Goal: Information Seeking & Learning: Learn about a topic

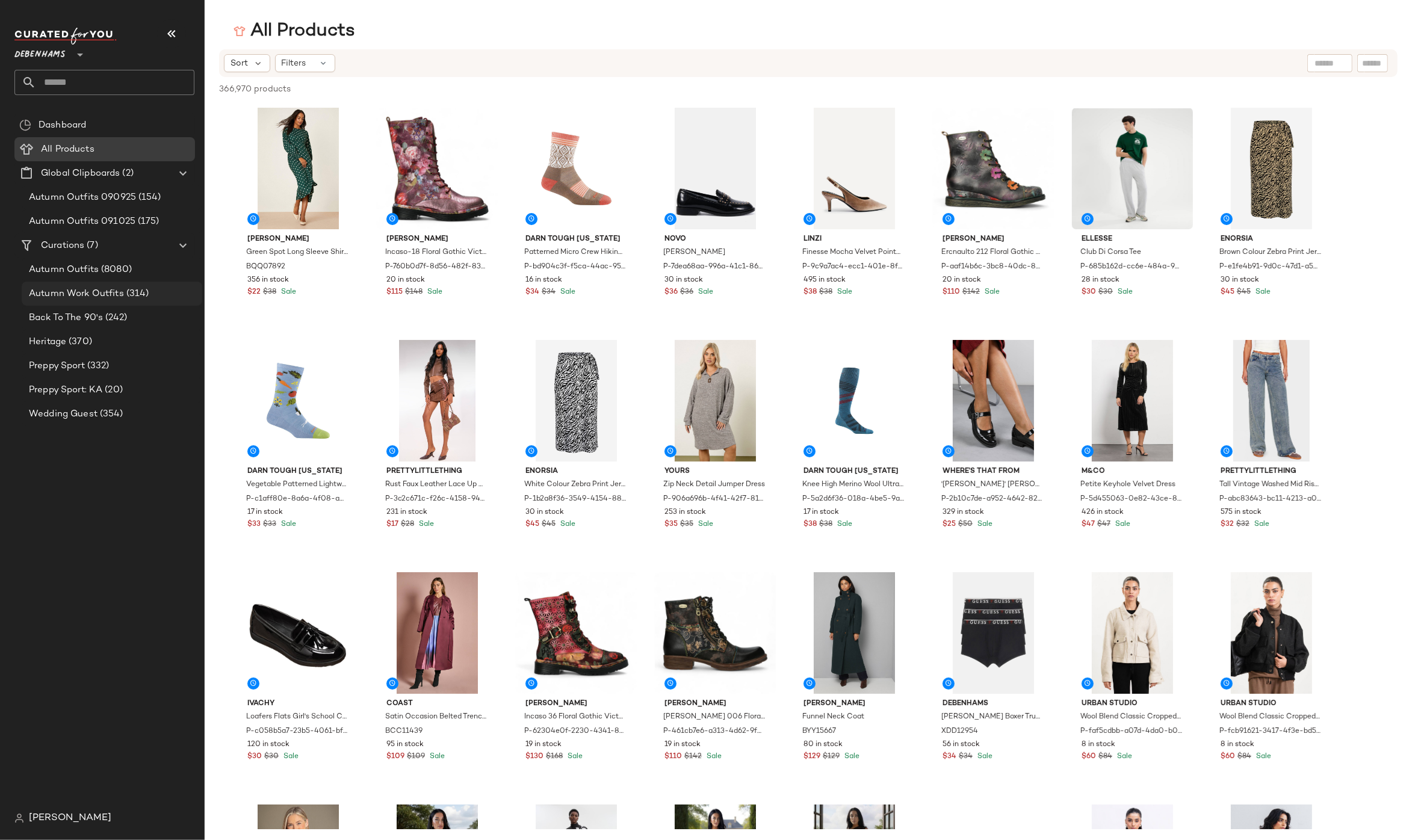
click at [127, 288] on span "(314)" at bounding box center [137, 293] width 25 height 14
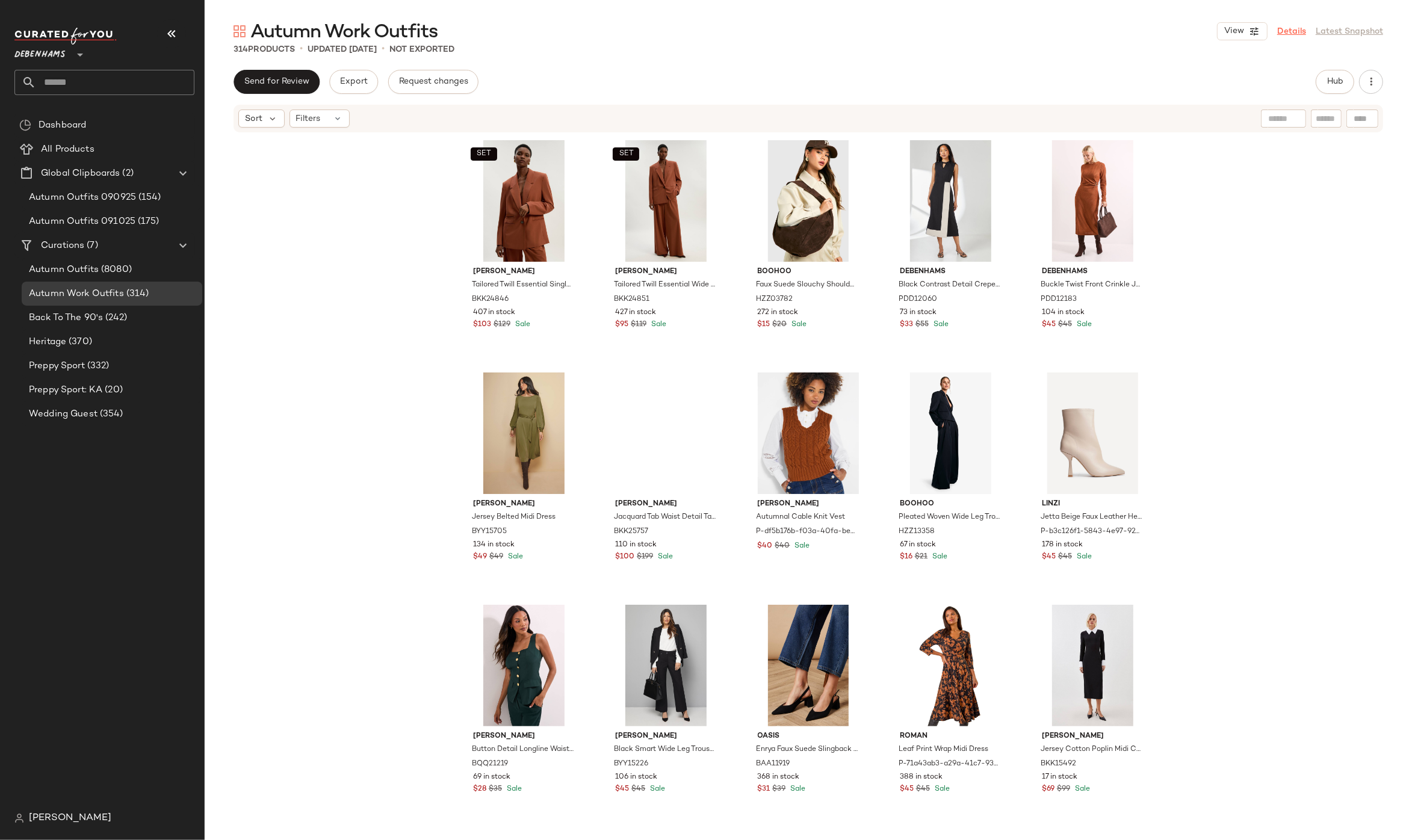
click at [1305, 35] on link "Details" at bounding box center [1291, 31] width 29 height 13
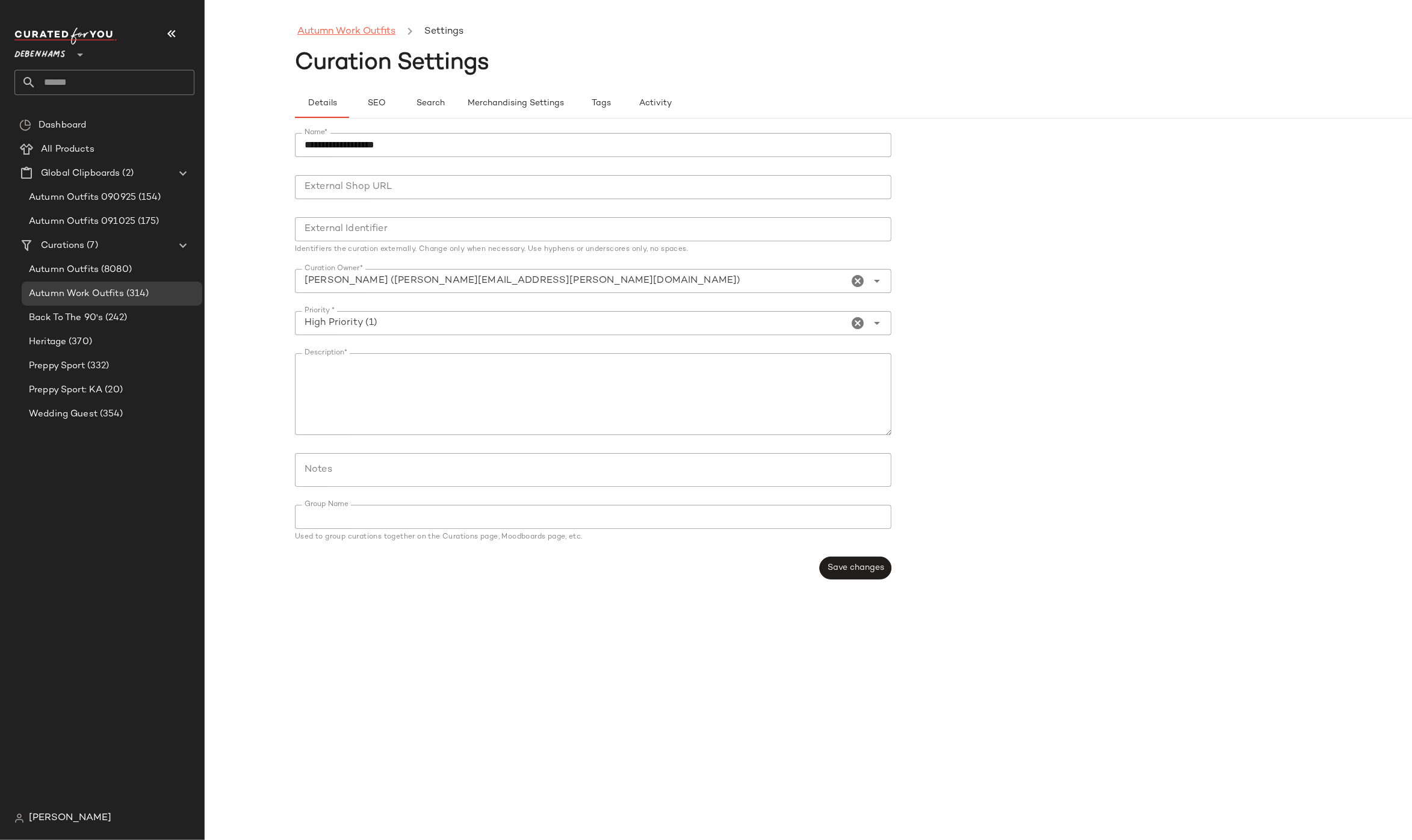
click at [379, 31] on link "Autumn Work Outfits" at bounding box center [346, 32] width 98 height 15
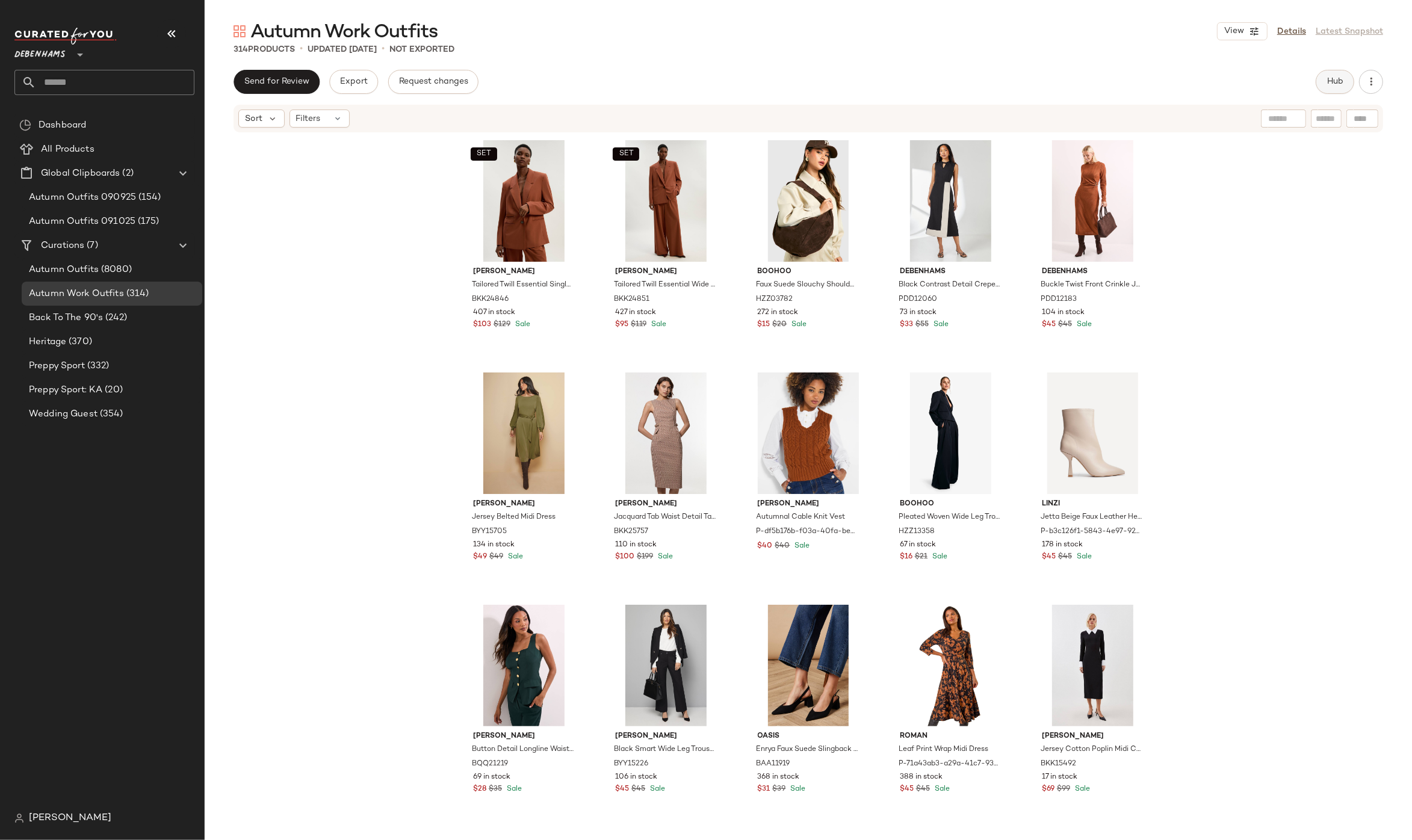
click at [1328, 83] on span "Hub" at bounding box center [1335, 82] width 17 height 10
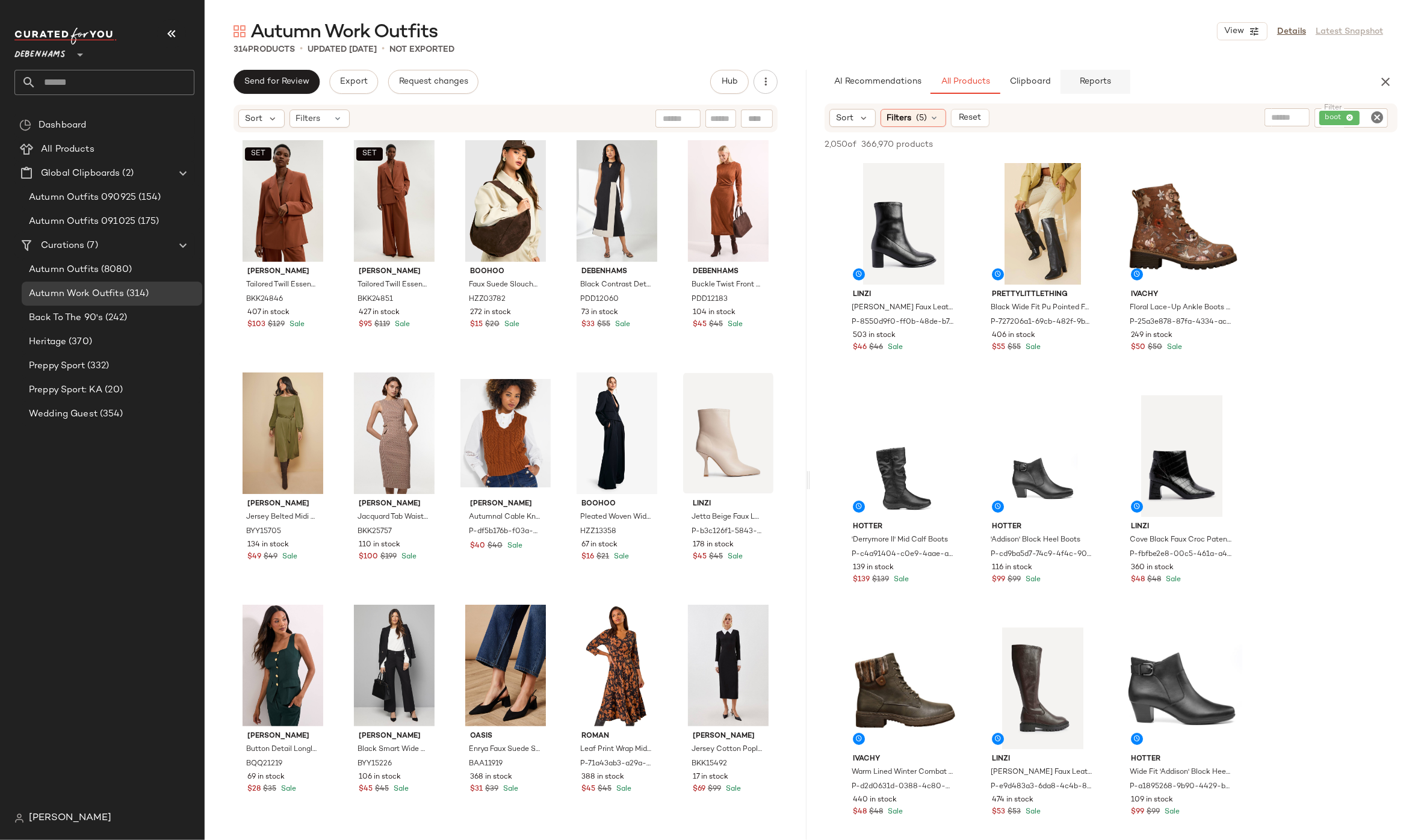
click at [1098, 90] on button "Reports" at bounding box center [1095, 82] width 70 height 24
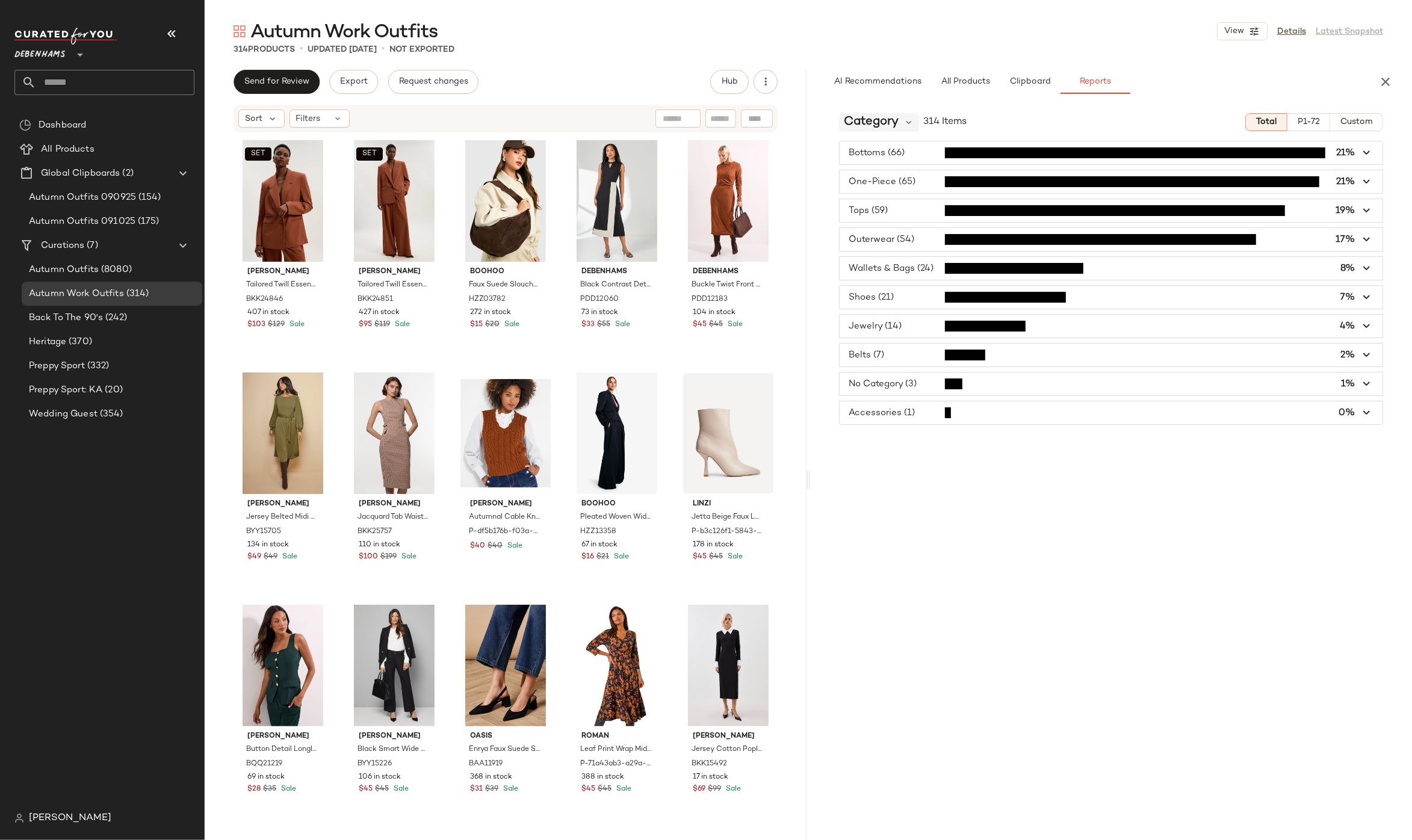
click at [893, 127] on span "Category" at bounding box center [871, 122] width 54 height 18
click at [919, 457] on div "Category 314 Items Total P1-72 Custom Bottoms (66) 21% One-Piece (65) 21% Tops …" at bounding box center [1111, 497] width 602 height 787
click at [41, 57] on span "Debenhams" at bounding box center [40, 51] width 52 height 21
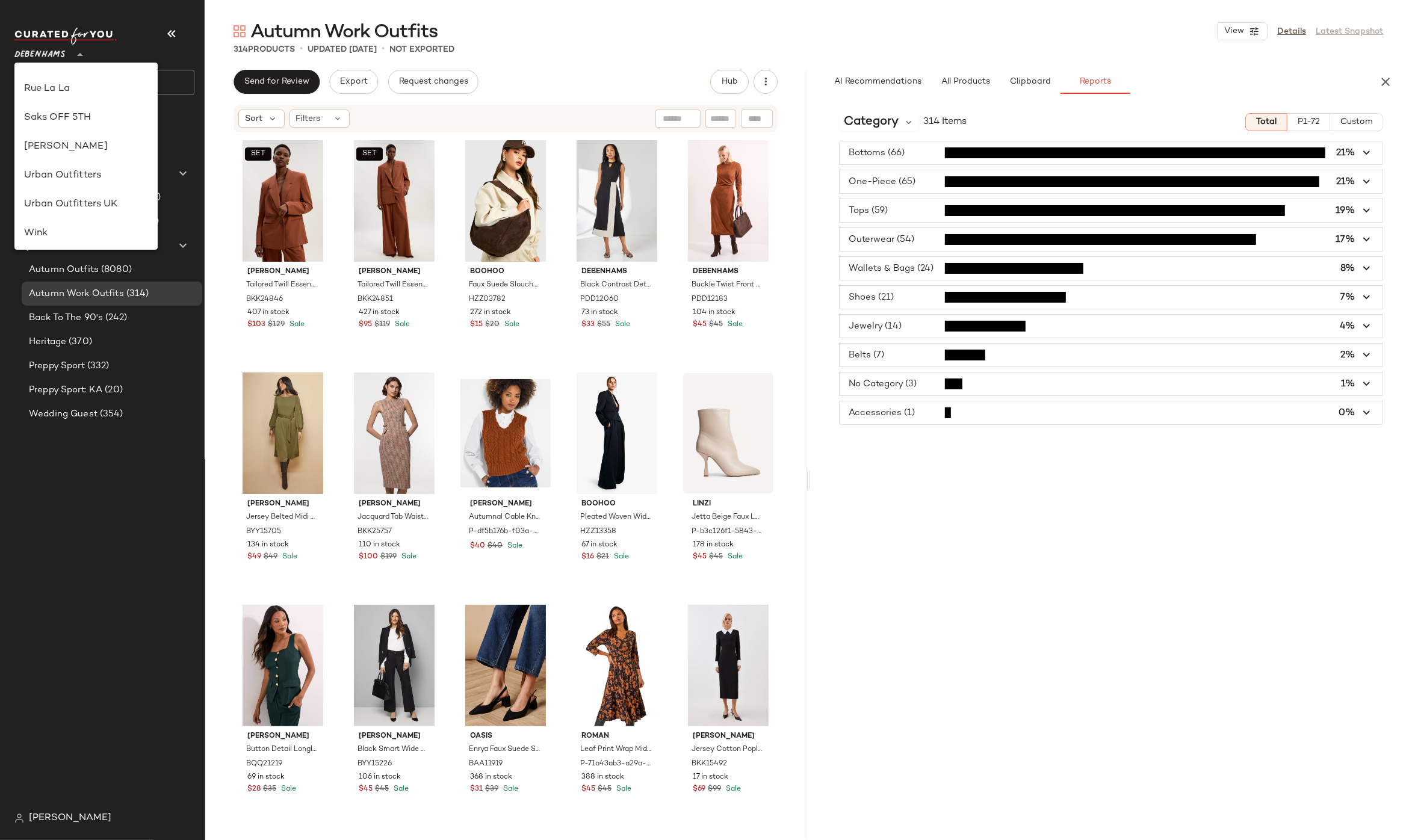
scroll to position [614, 0]
click at [52, 160] on div "Urban Outfitters" at bounding box center [86, 161] width 124 height 15
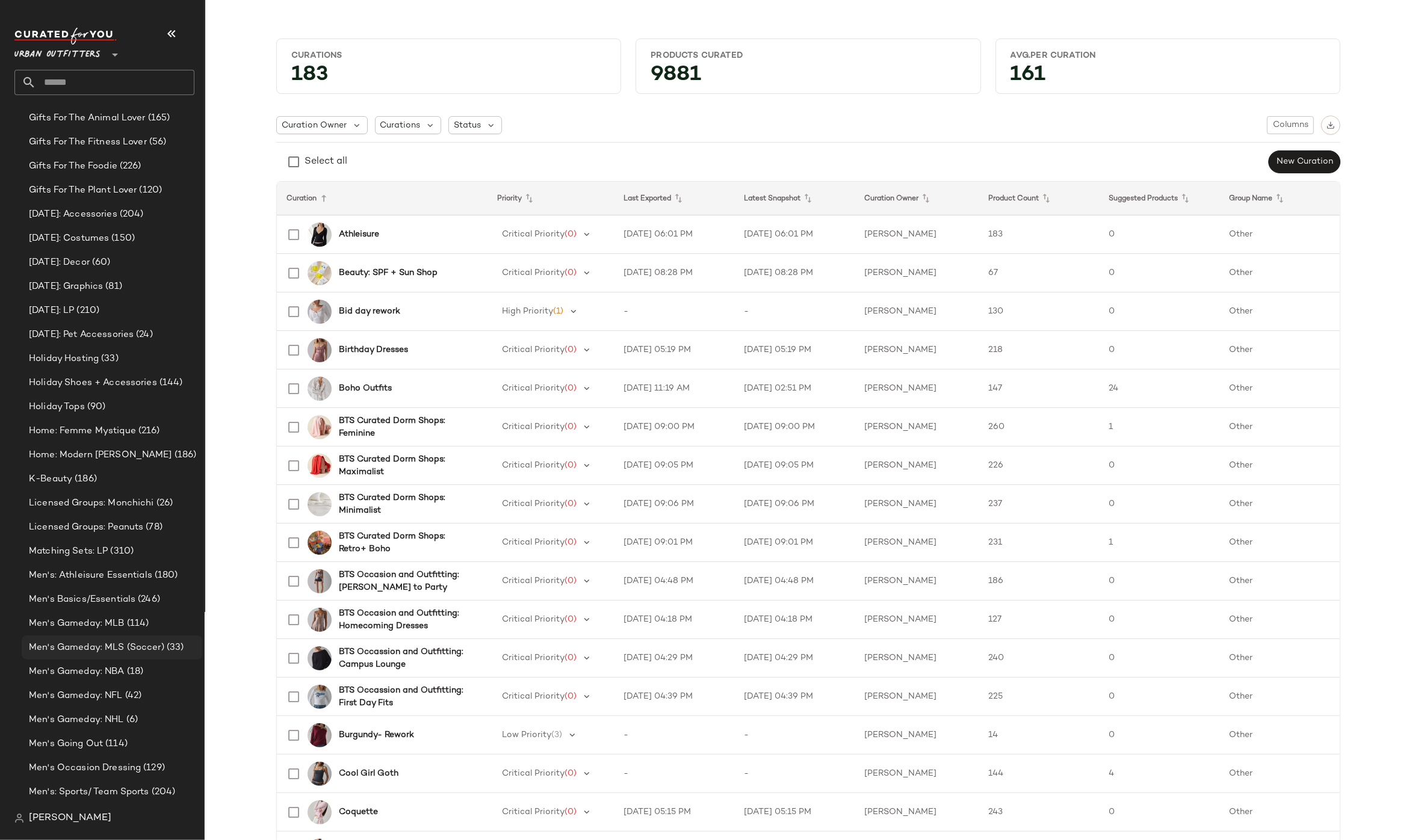
scroll to position [1937, 0]
click at [79, 685] on span "Men's Gameday: NFL" at bounding box center [76, 691] width 94 height 14
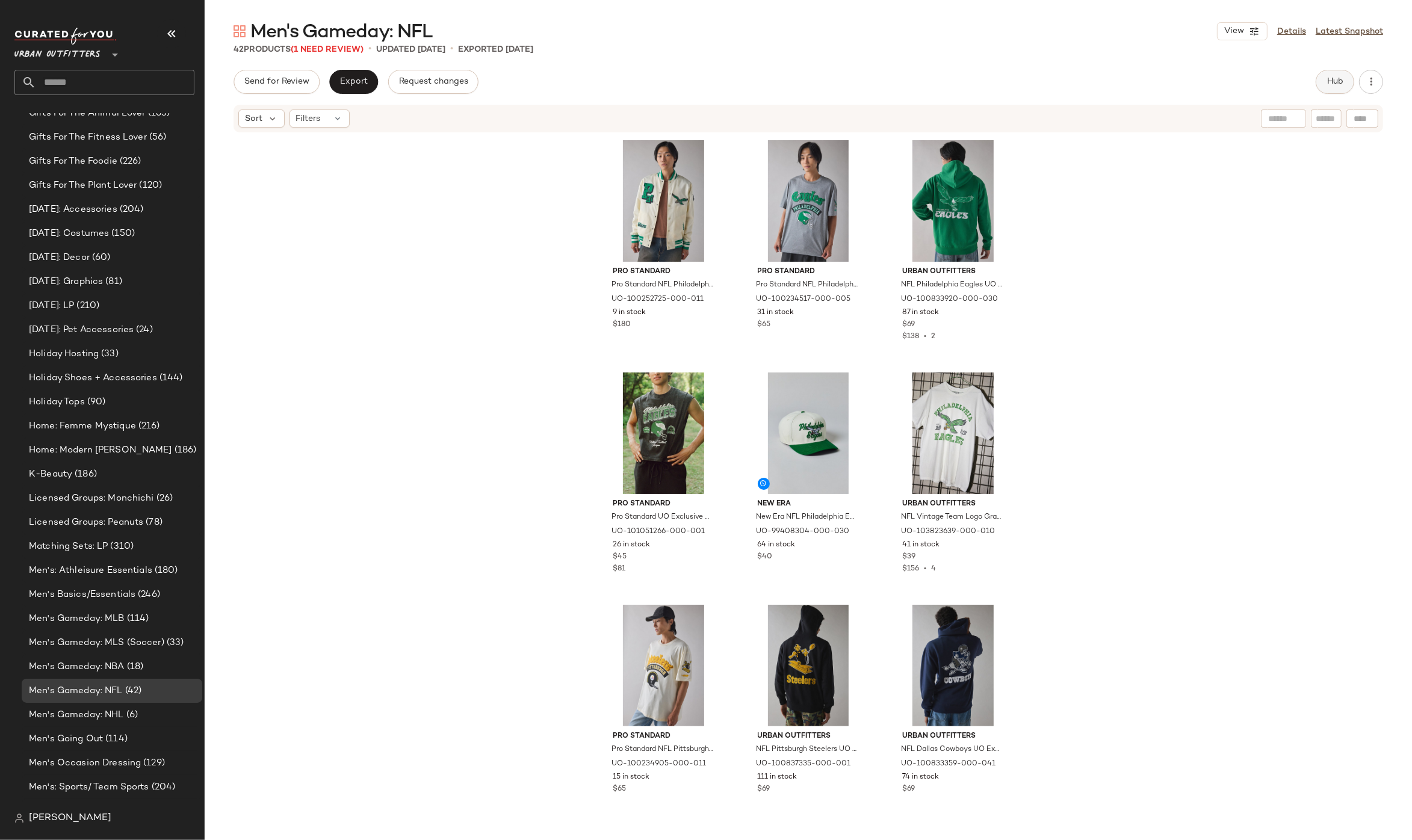
click at [1331, 84] on span "Hub" at bounding box center [1335, 82] width 17 height 10
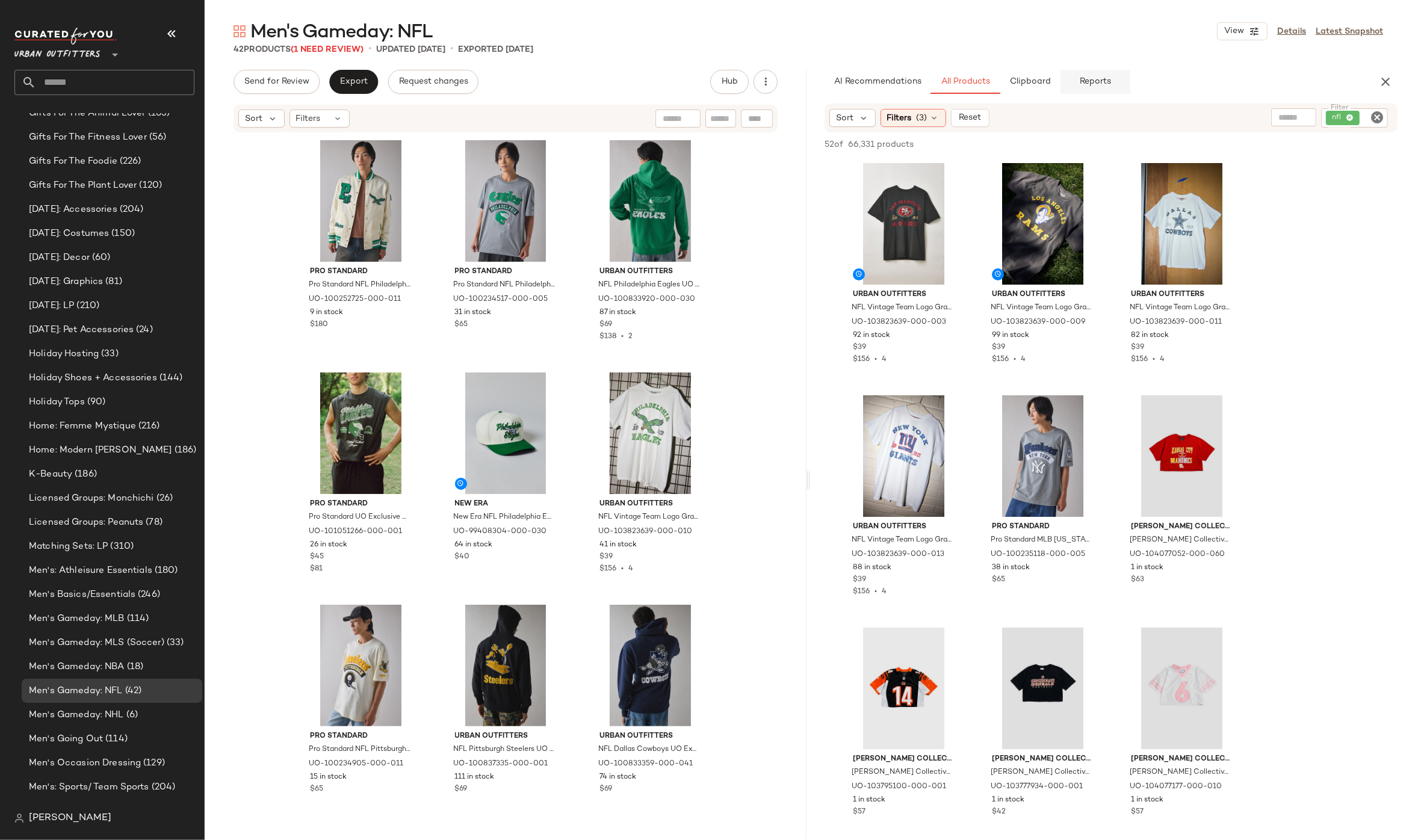
click at [1092, 85] on span "Reports" at bounding box center [1095, 82] width 32 height 10
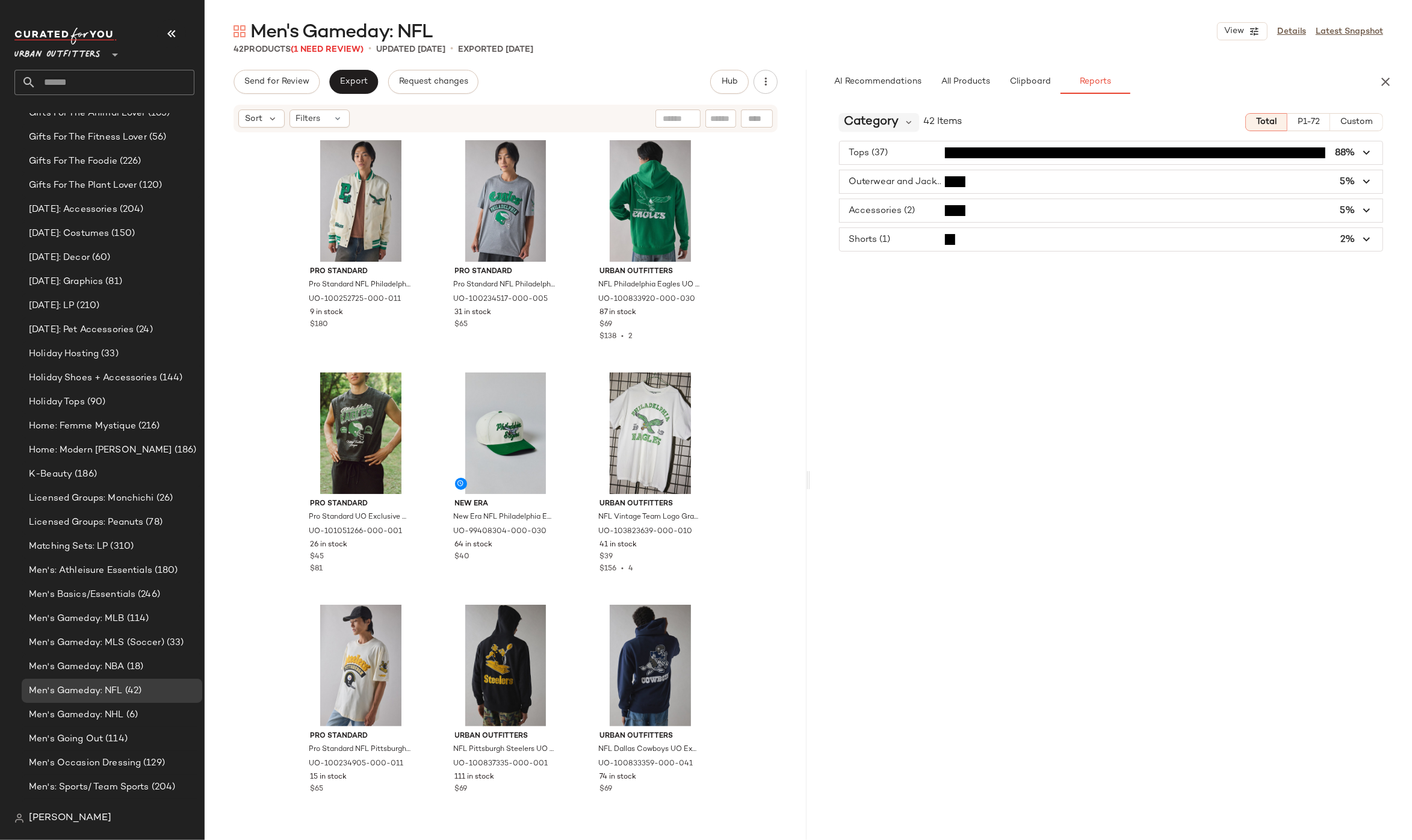
click at [882, 121] on span "Category" at bounding box center [871, 122] width 54 height 18
click at [1060, 379] on div "Category 42 Items Total P1-72 Custom Tops (37) 88% Outerwear and Jackets (2) 5%…" at bounding box center [1111, 497] width 602 height 787
click at [875, 104] on div "Category 42 Items Total P1-72 Custom Tops (37) 88% Outerwear and Jackets (2) 5%…" at bounding box center [1111, 497] width 602 height 787
click at [879, 119] on span "Category" at bounding box center [871, 122] width 54 height 18
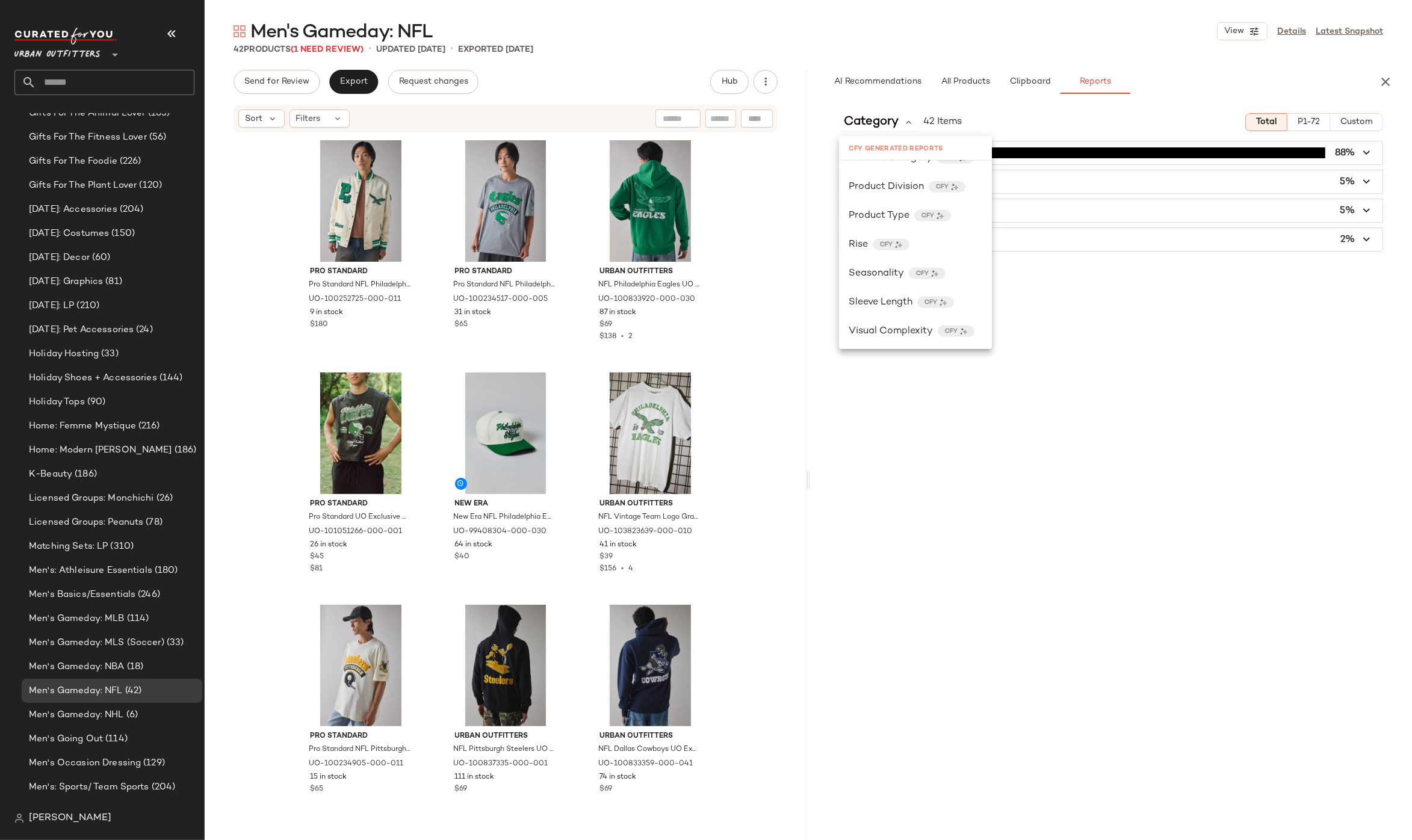
click at [901, 446] on div "Category 42 Items Total P1-72 Custom Tops (37) 88% Outerwear and Jackets (2) 5%…" at bounding box center [1111, 497] width 602 height 787
click at [891, 126] on span "Category" at bounding box center [871, 122] width 54 height 18
click at [94, 54] on span "Urban Outfitters" at bounding box center [57, 51] width 86 height 21
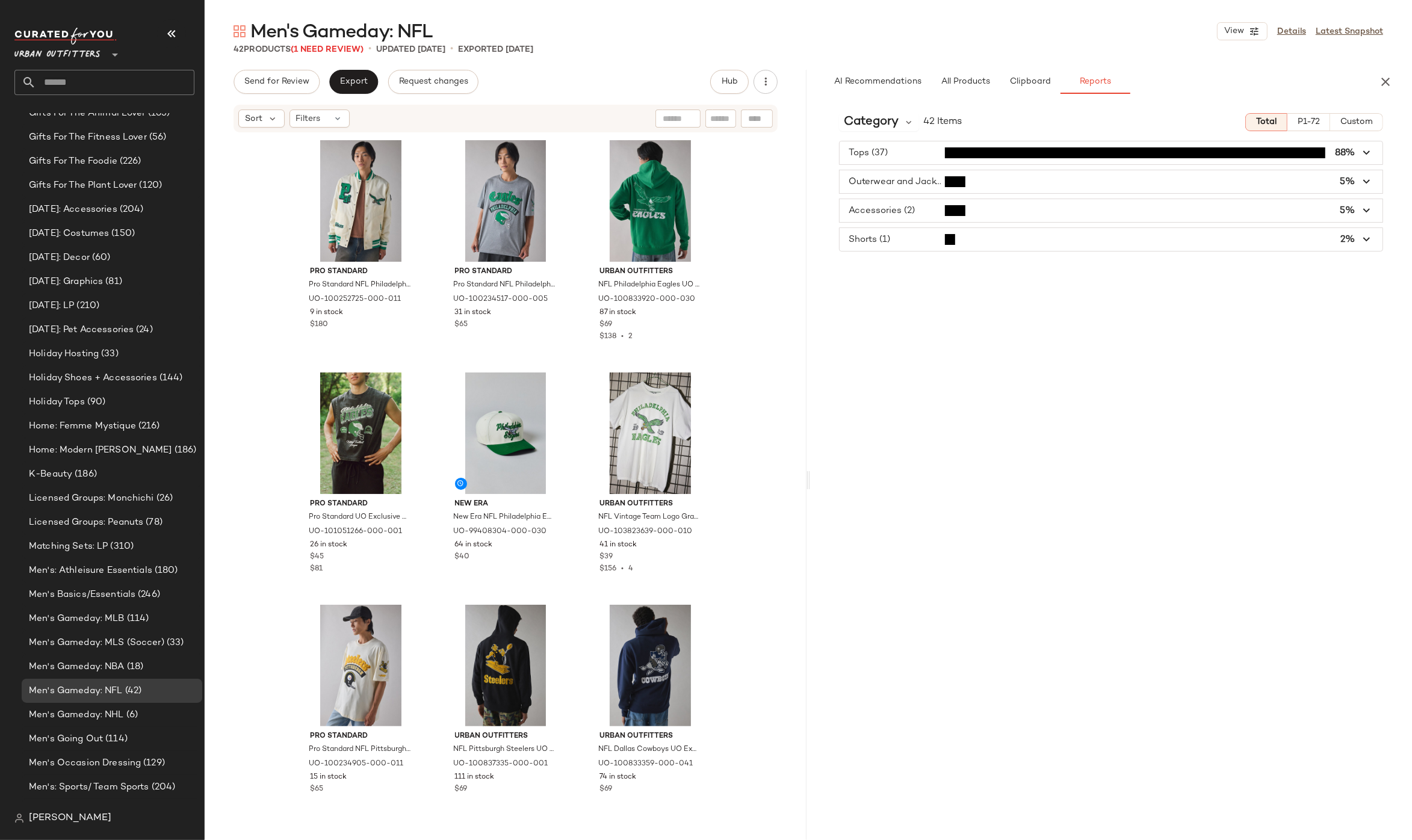
click at [91, 52] on span "Urban Outfitters" at bounding box center [57, 51] width 86 height 21
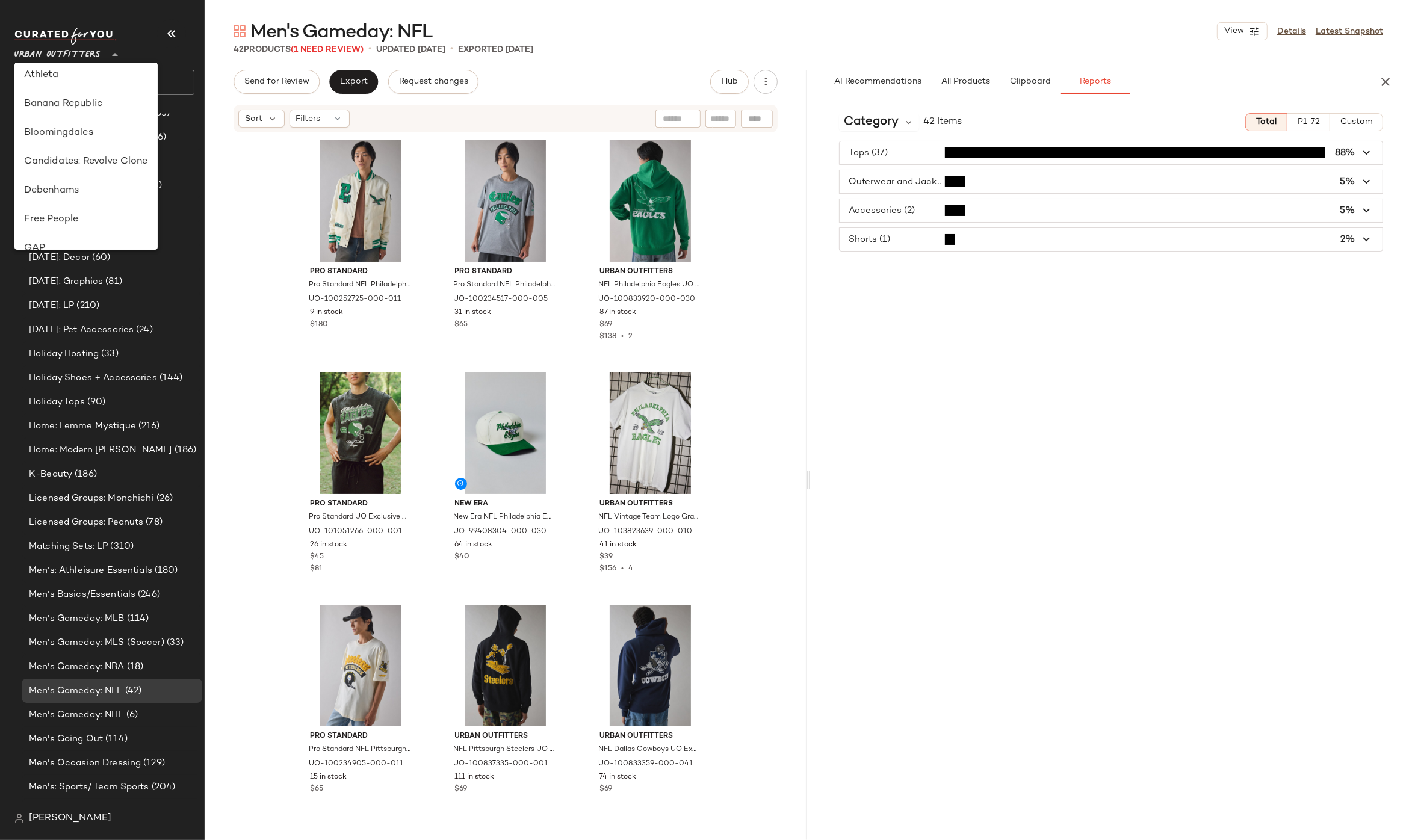
scroll to position [148, 0]
click at [83, 160] on div "Debenhams" at bounding box center [86, 165] width 124 height 15
type input "**"
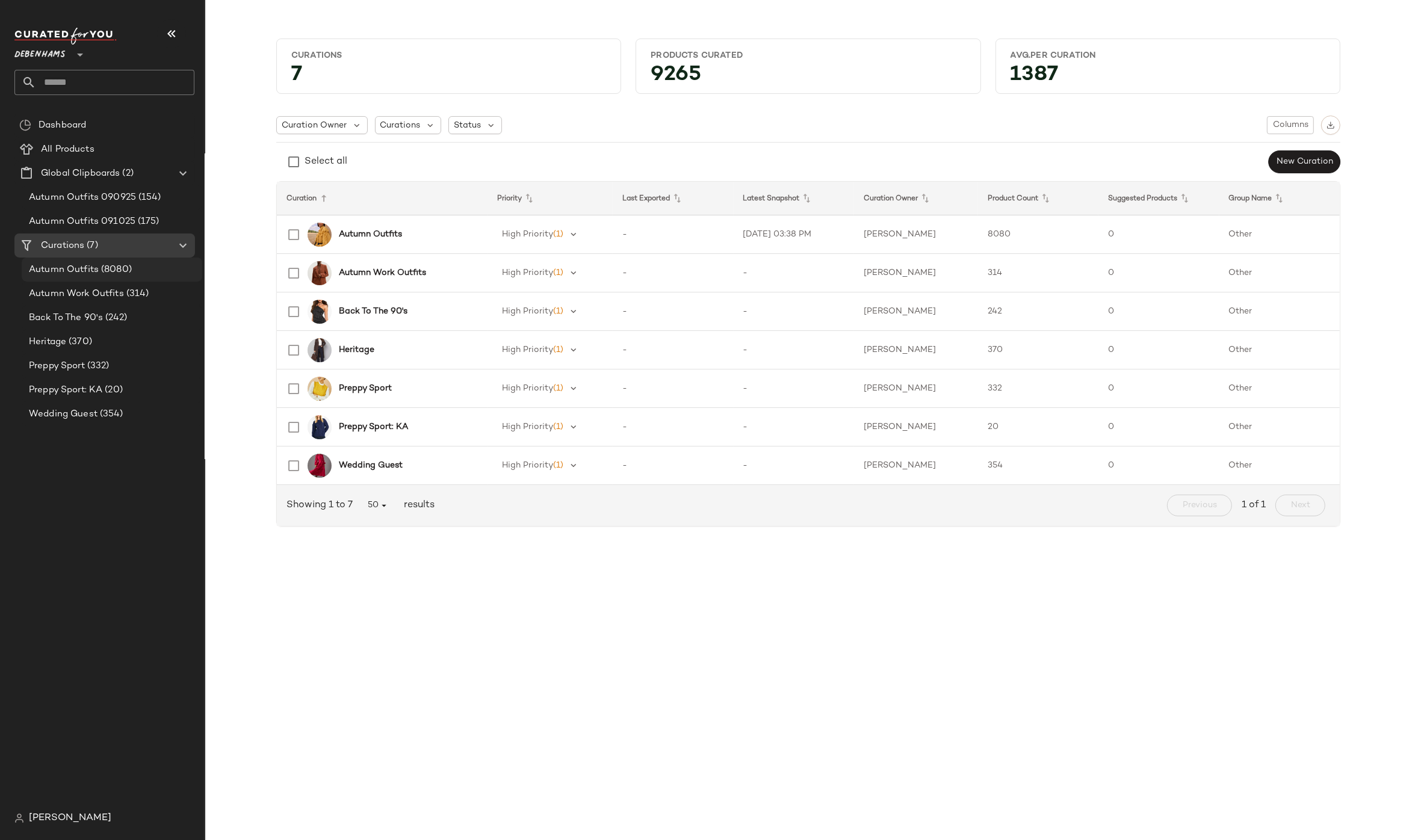
click at [99, 273] on span "(8080)" at bounding box center [115, 269] width 33 height 14
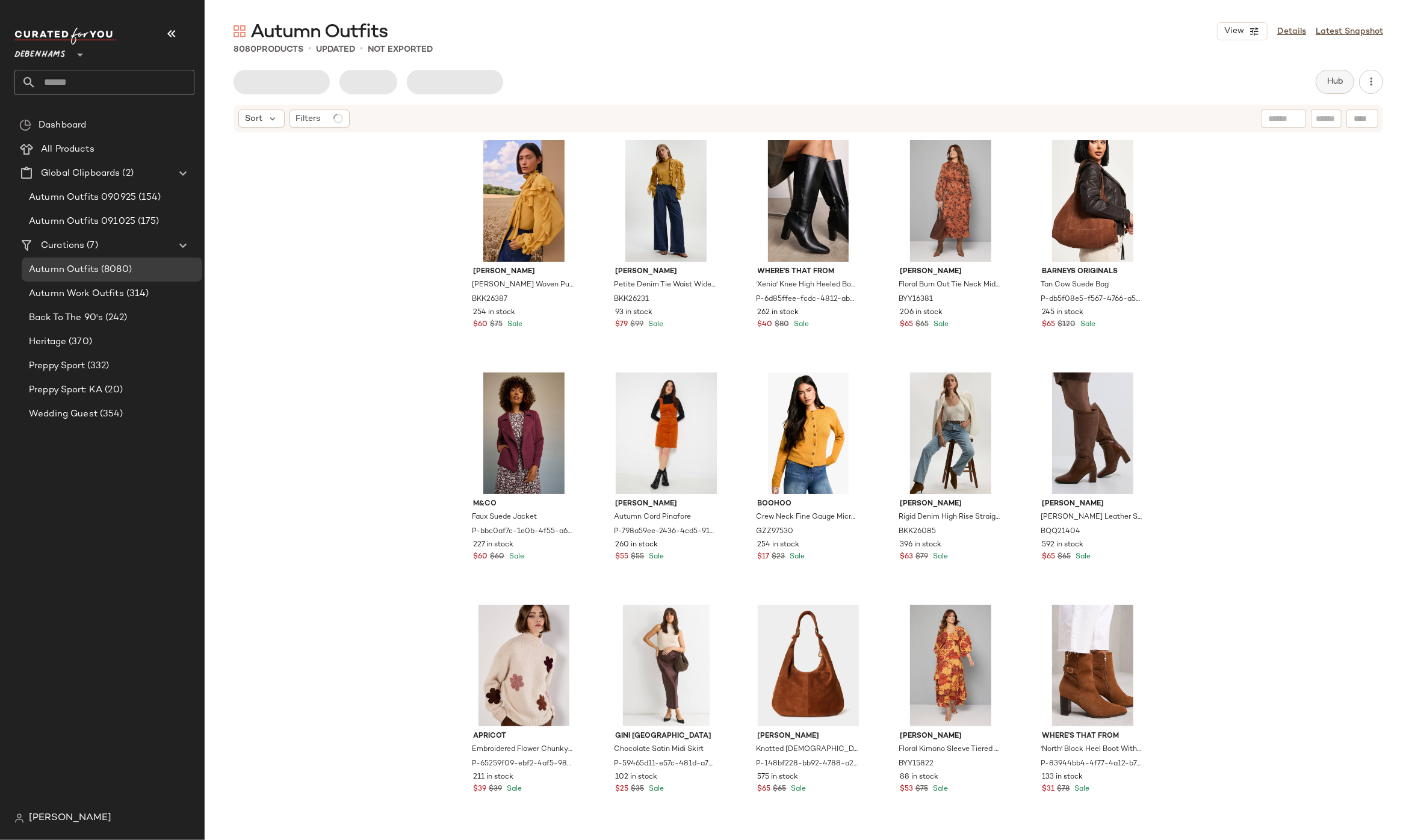
click at [1344, 85] on button "Hub" at bounding box center [1335, 82] width 38 height 24
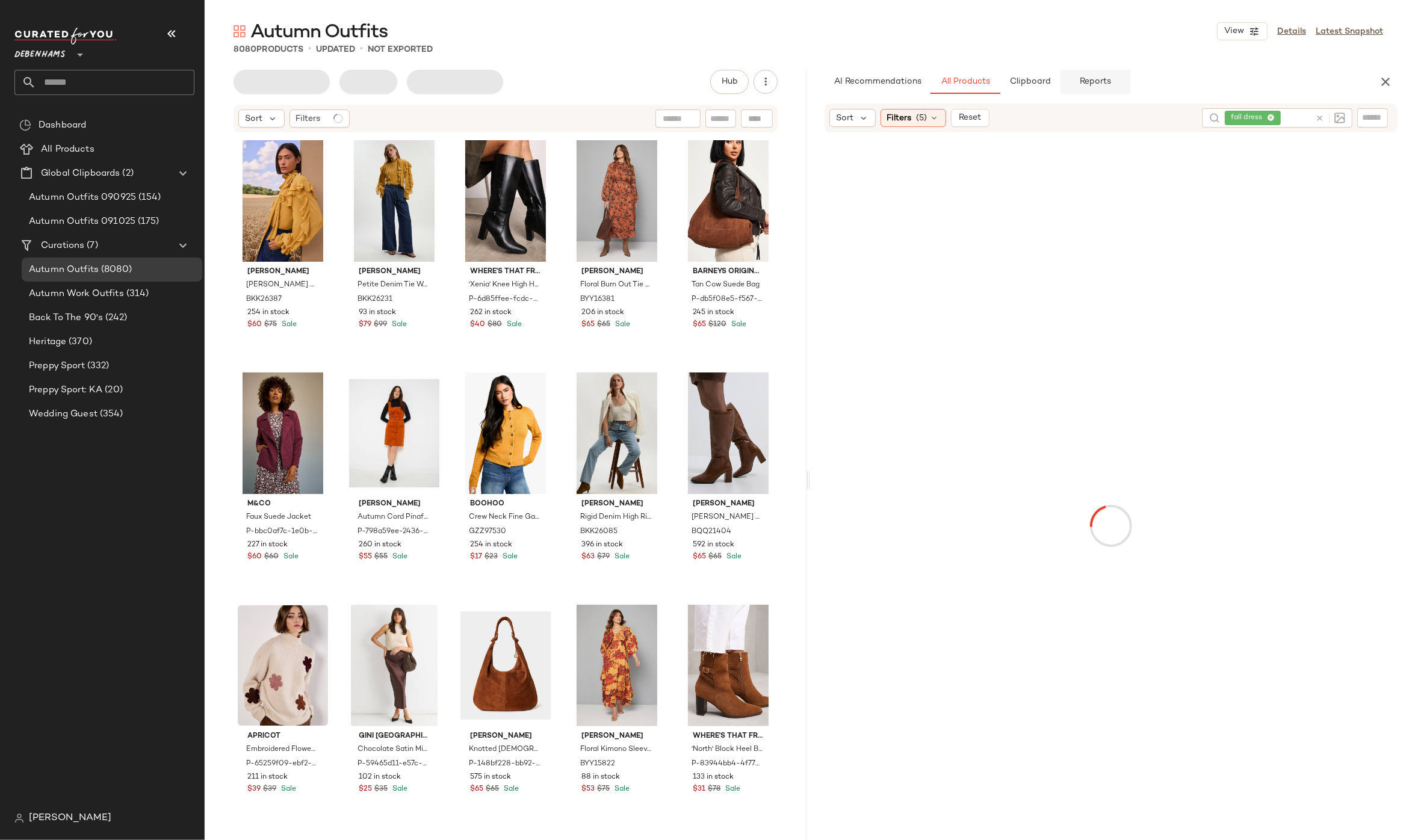
click at [1074, 78] on button "Reports" at bounding box center [1095, 82] width 70 height 24
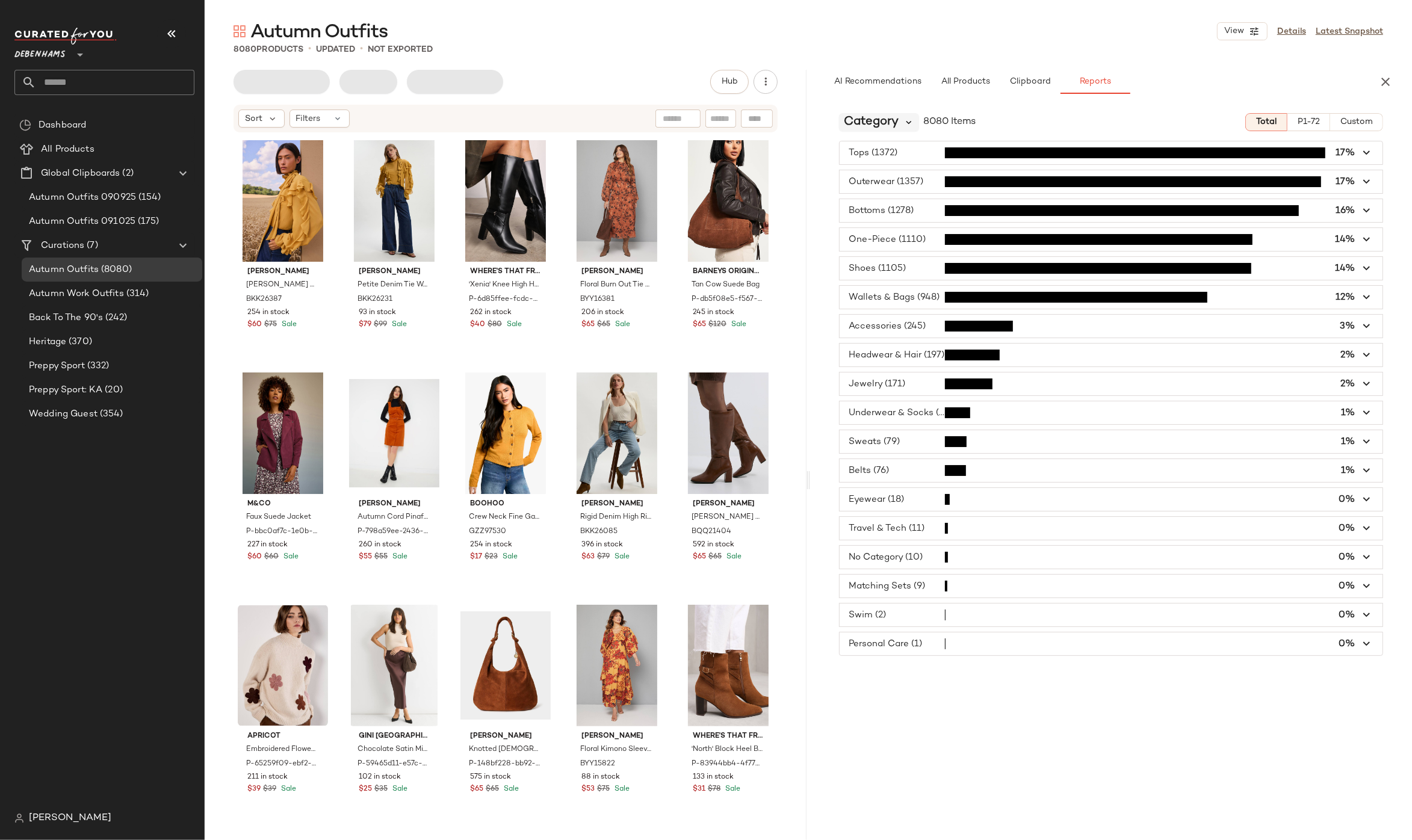
click at [908, 120] on icon at bounding box center [909, 122] width 11 height 11
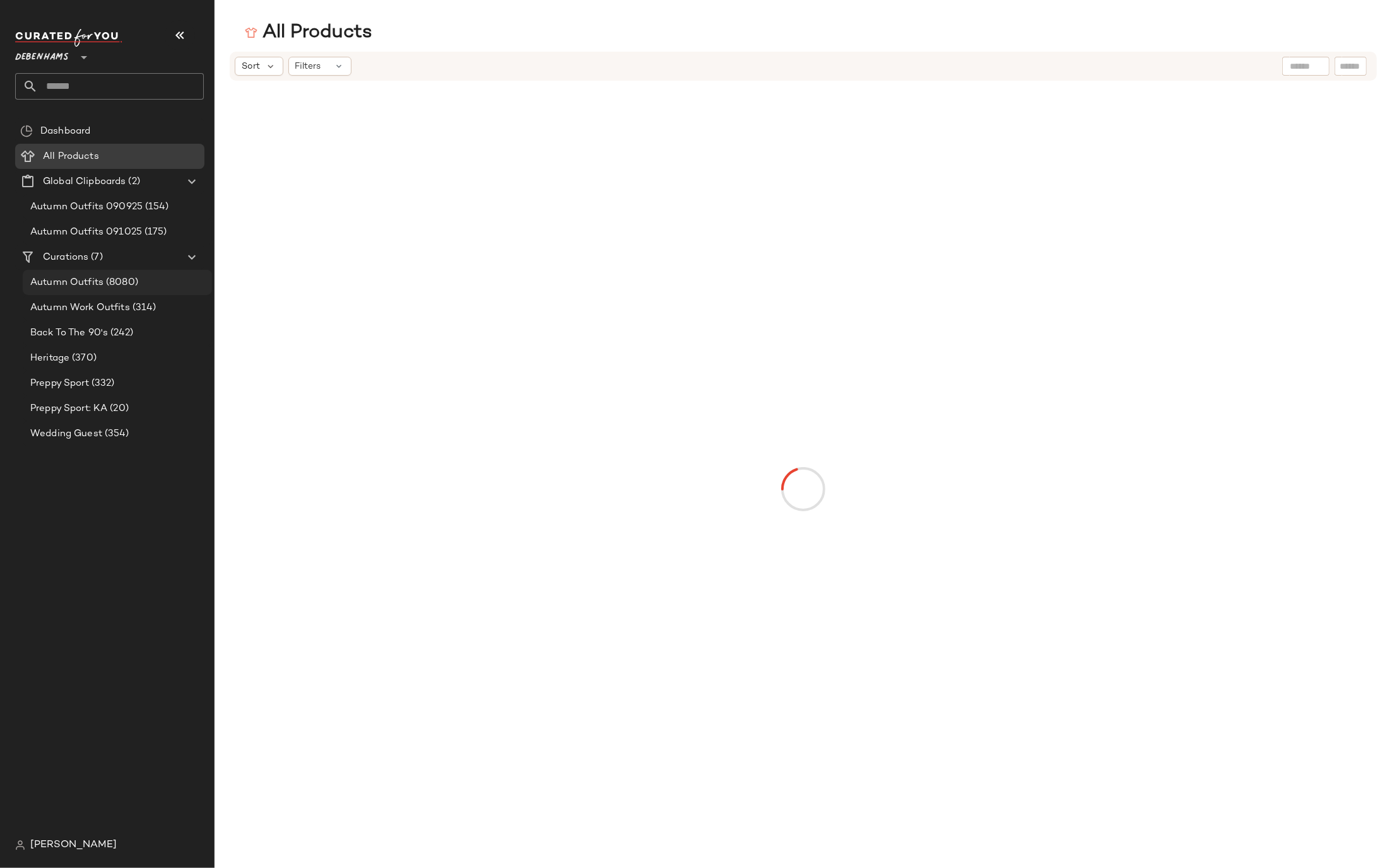
click at [91, 284] on span "Autumn Outfits" at bounding box center [66, 282] width 73 height 15
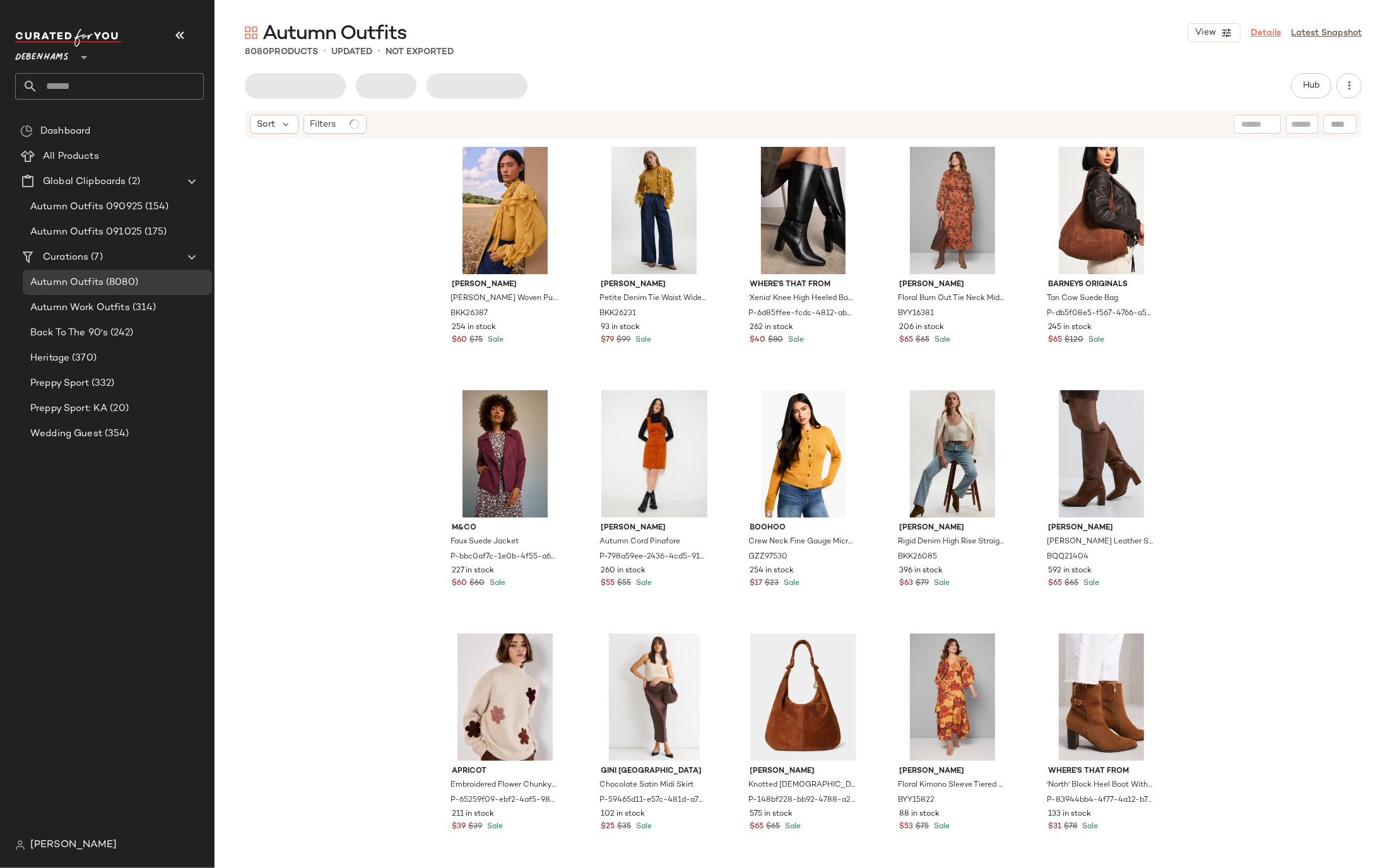
click at [1259, 32] on link "Details" at bounding box center [1265, 32] width 30 height 13
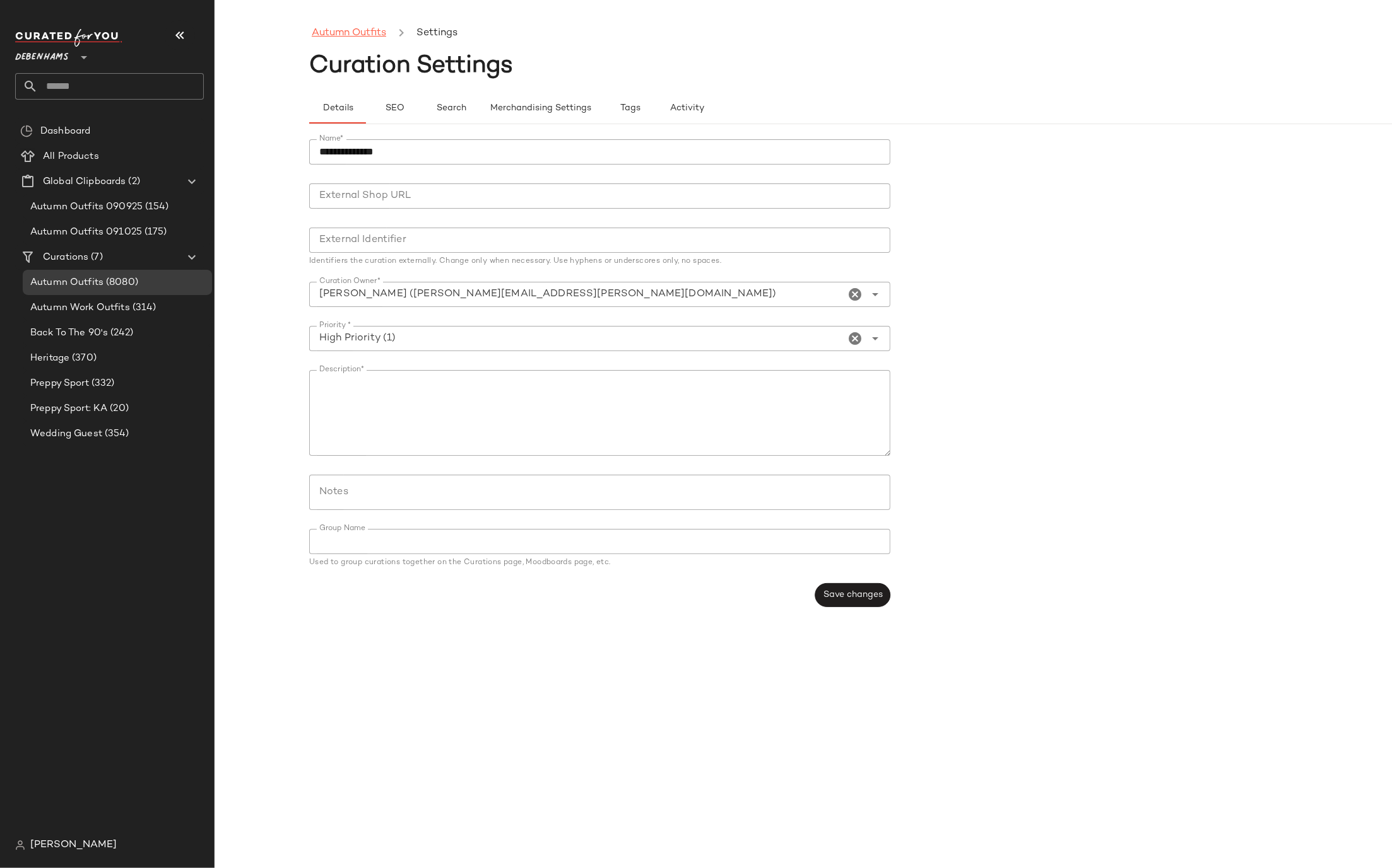
click at [348, 27] on link "Autumn Outfits" at bounding box center [349, 33] width 75 height 16
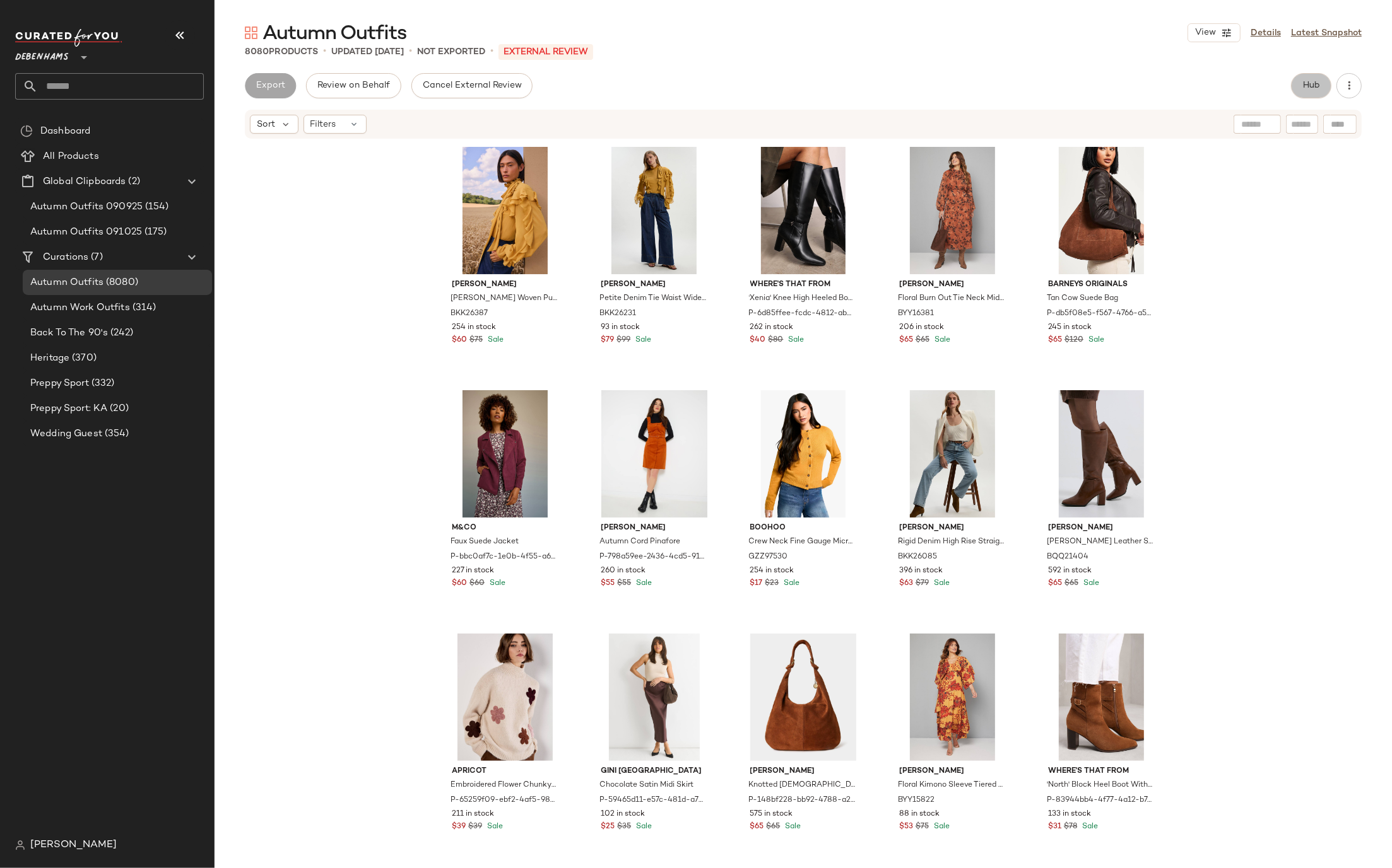
click at [1312, 98] on button "Hub" at bounding box center [1311, 86] width 40 height 25
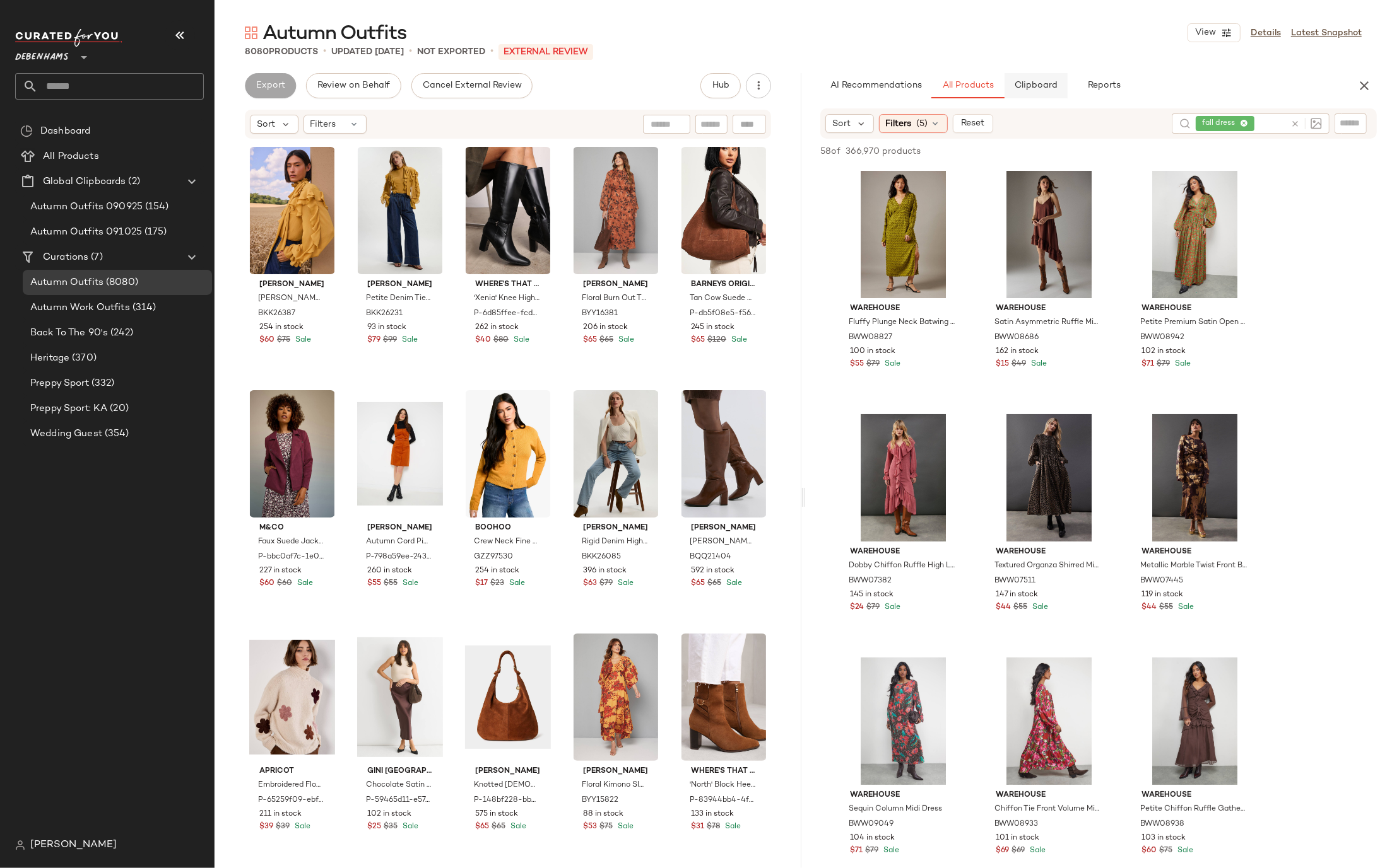
click at [1042, 89] on span "Clipboard" at bounding box center [1036, 86] width 43 height 10
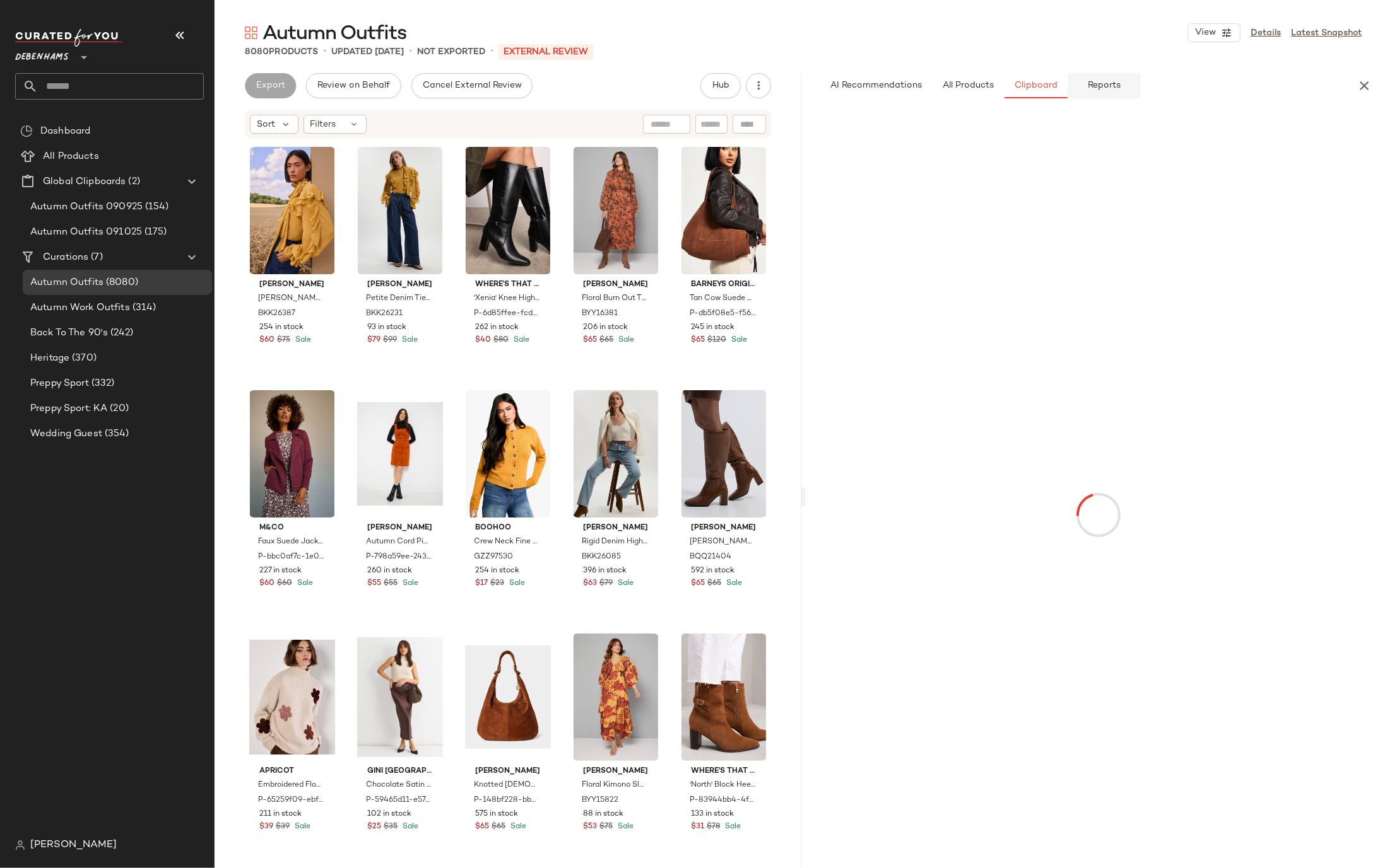
click at [1111, 88] on span "Reports" at bounding box center [1103, 86] width 33 height 10
click at [854, 123] on span "Category" at bounding box center [869, 128] width 57 height 19
